Goal: Navigation & Orientation: Find specific page/section

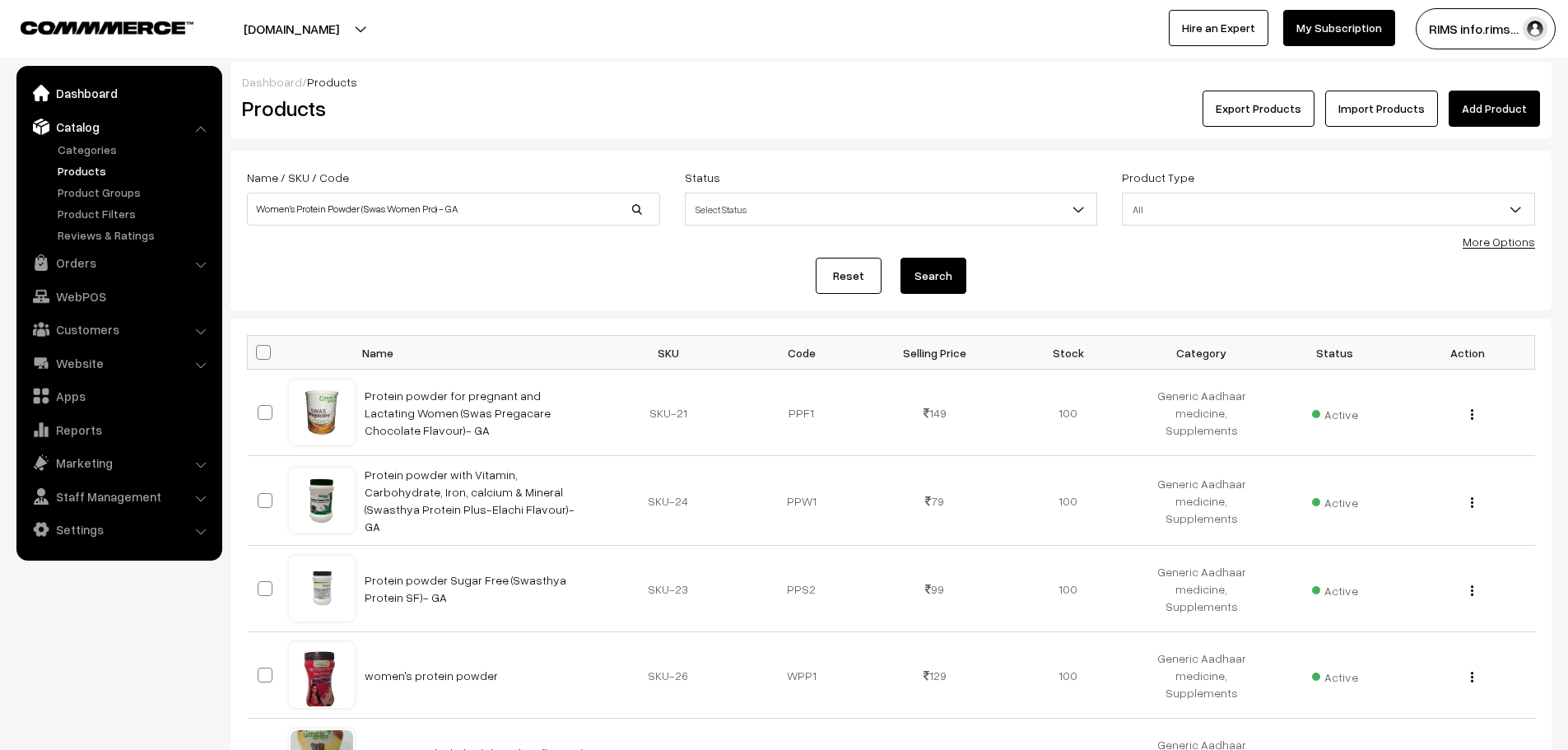
click at [87, 96] on link "Dashboard" at bounding box center [118, 93] width 196 height 29
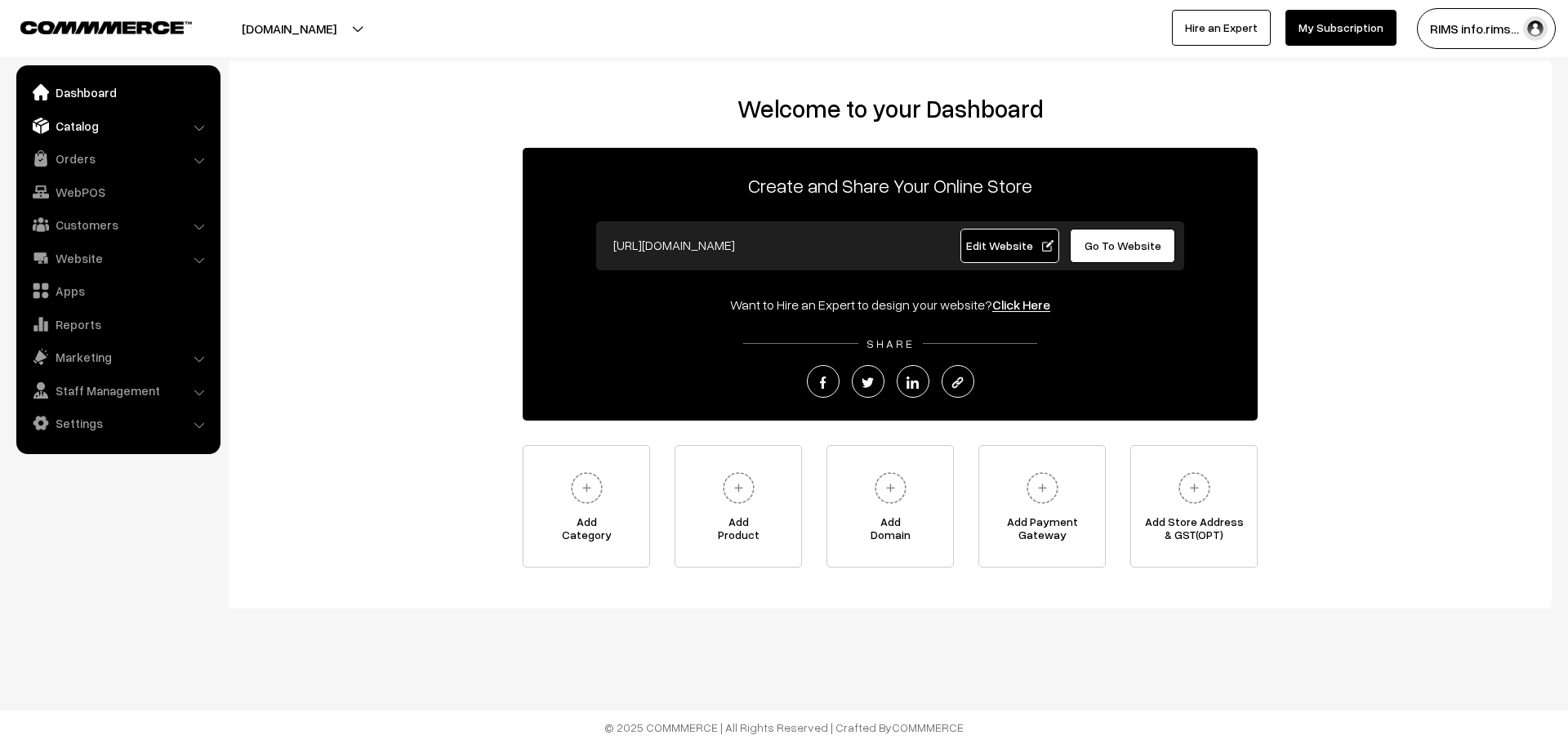
click at [92, 112] on link "Catalog" at bounding box center [117, 126] width 195 height 29
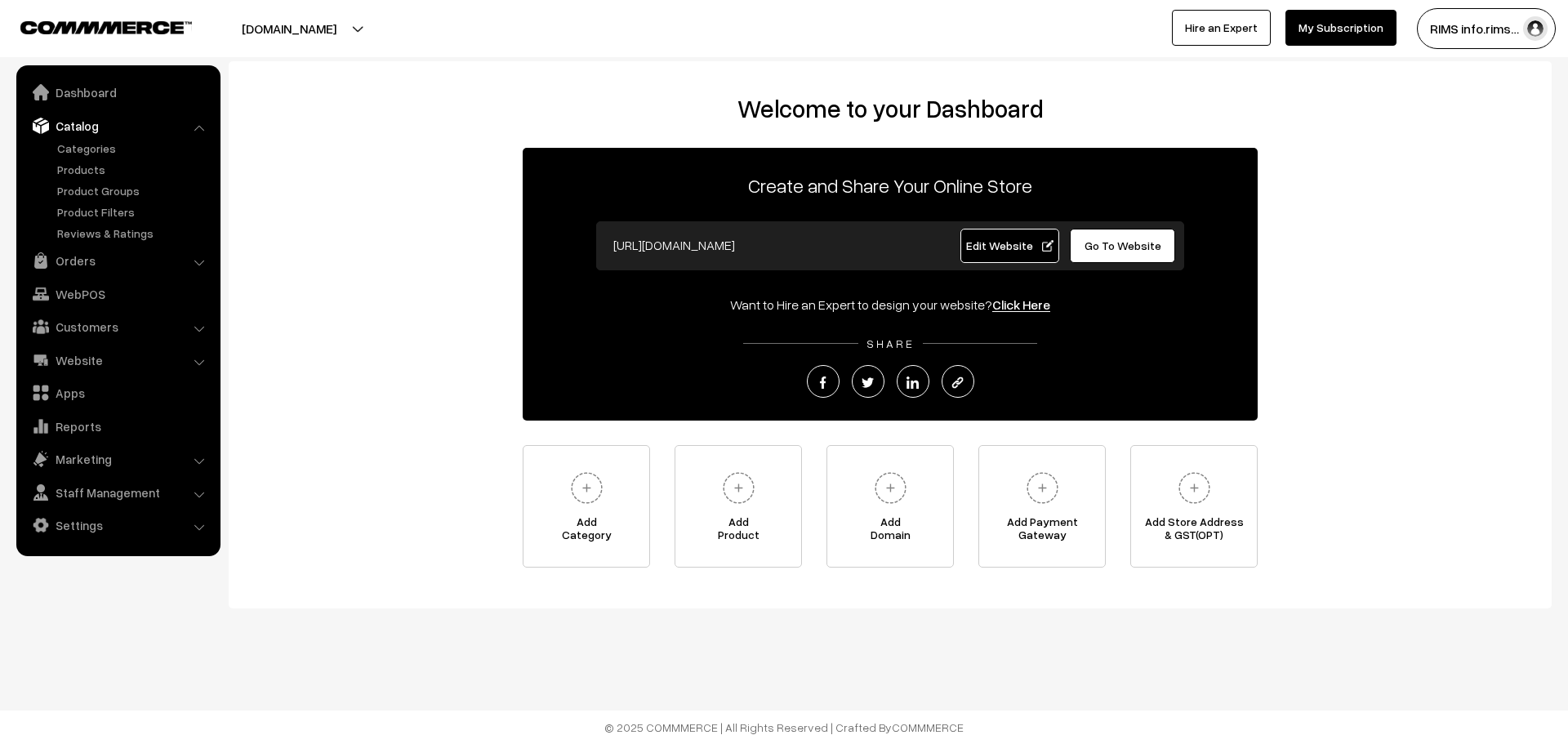
click at [271, 423] on div "Welcome to your Dashboard Create and Share Your Online Store https://ayushmanbh…" at bounding box center [890, 331] width 1290 height 474
click at [195, 121] on link "Catalog" at bounding box center [117, 126] width 195 height 29
click at [1010, 240] on span "Edit Website" at bounding box center [1009, 245] width 87 height 14
click at [1008, 239] on span "Edit Website" at bounding box center [1009, 245] width 87 height 14
click at [991, 249] on span "Edit Website" at bounding box center [1009, 245] width 87 height 14
